Goal: Task Accomplishment & Management: Manage account settings

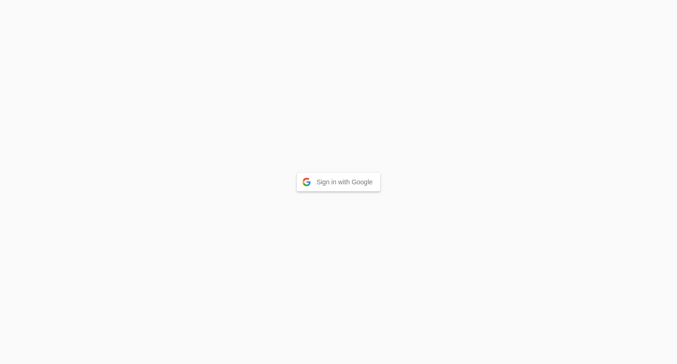
click at [357, 180] on button "Sign in with Google" at bounding box center [338, 182] width 83 height 19
